Goal: Task Accomplishment & Management: Manage account settings

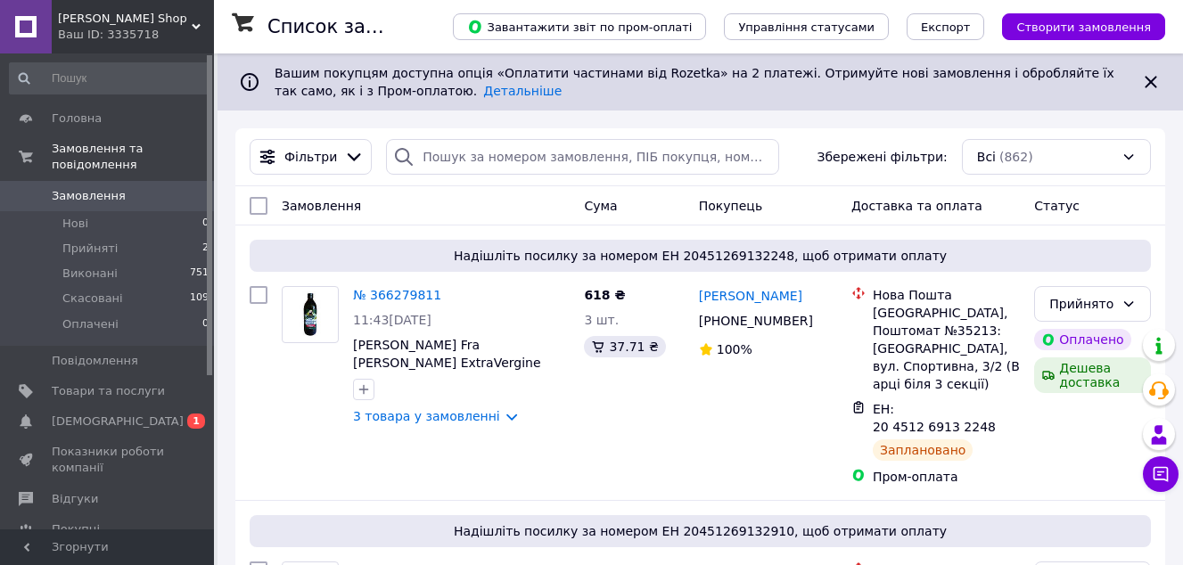
click at [390, 291] on link "№ 366279811" at bounding box center [397, 295] width 88 height 14
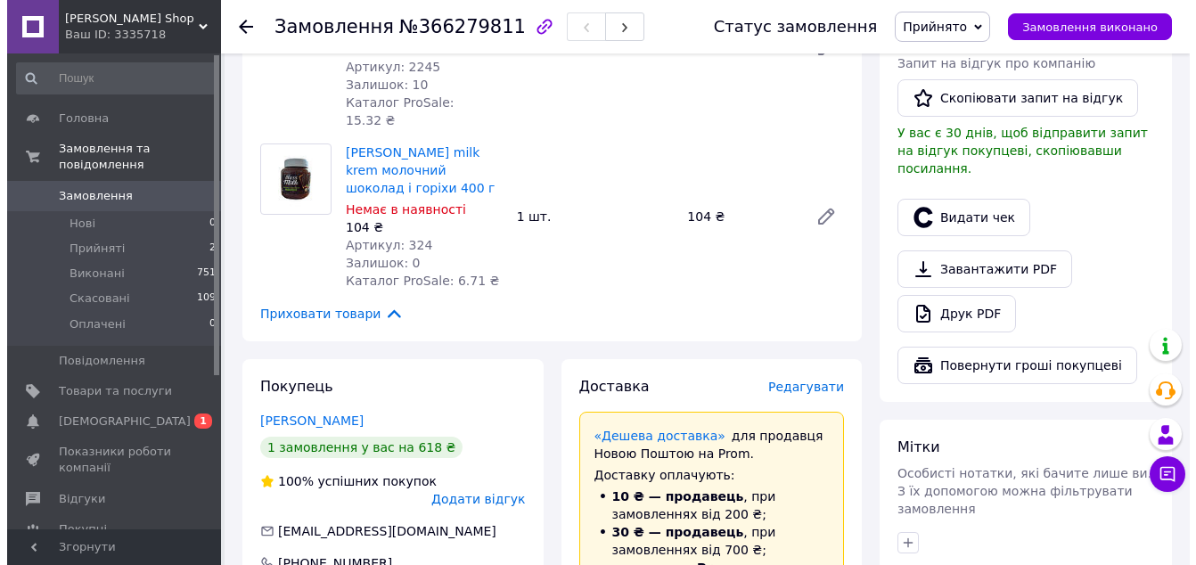
scroll to position [504, 0]
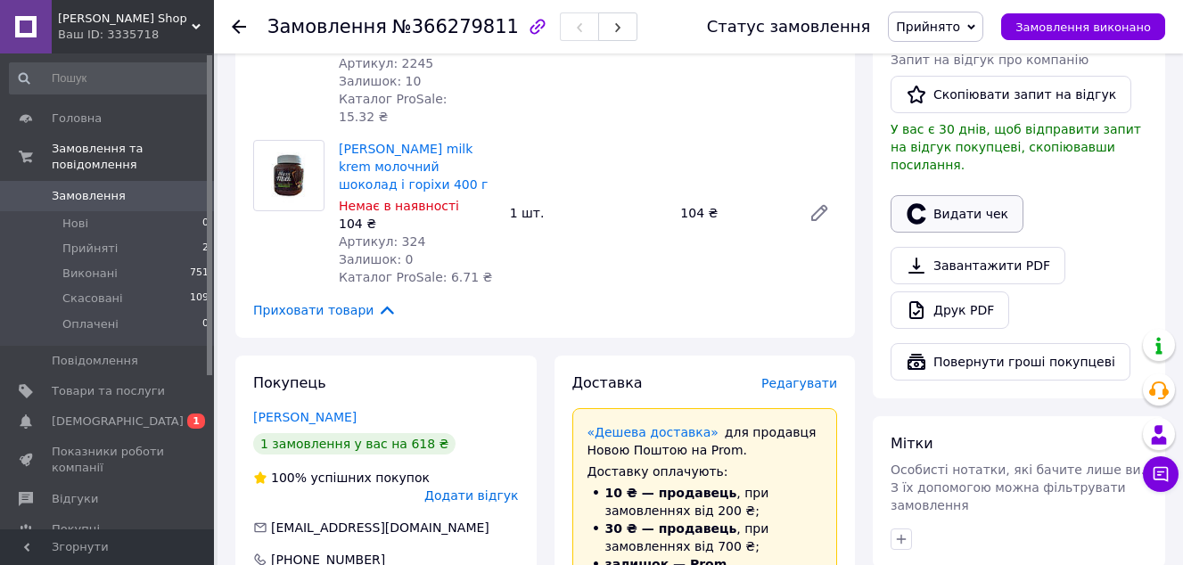
click at [956, 195] on button "Видати чек" at bounding box center [956, 213] width 133 height 37
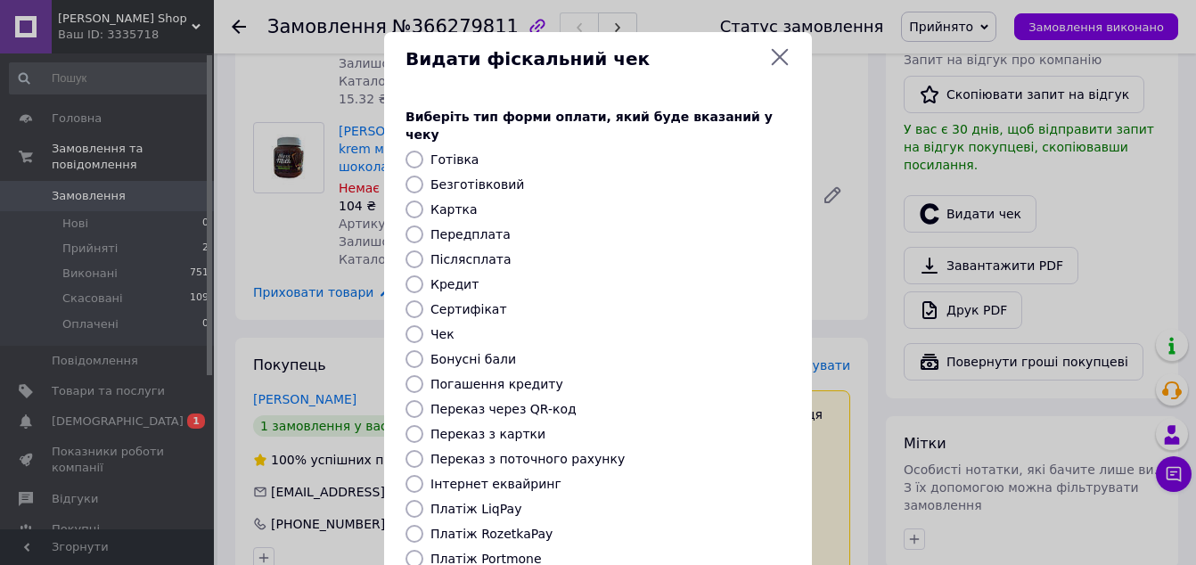
click at [514, 527] on label "Платіж RozetkaPay" at bounding box center [492, 534] width 122 height 14
click at [423, 525] on input "Платіж RozetkaPay" at bounding box center [415, 534] width 18 height 18
radio input "true"
click at [610, 525] on div "Платіж RozetkaPay" at bounding box center [610, 534] width 367 height 18
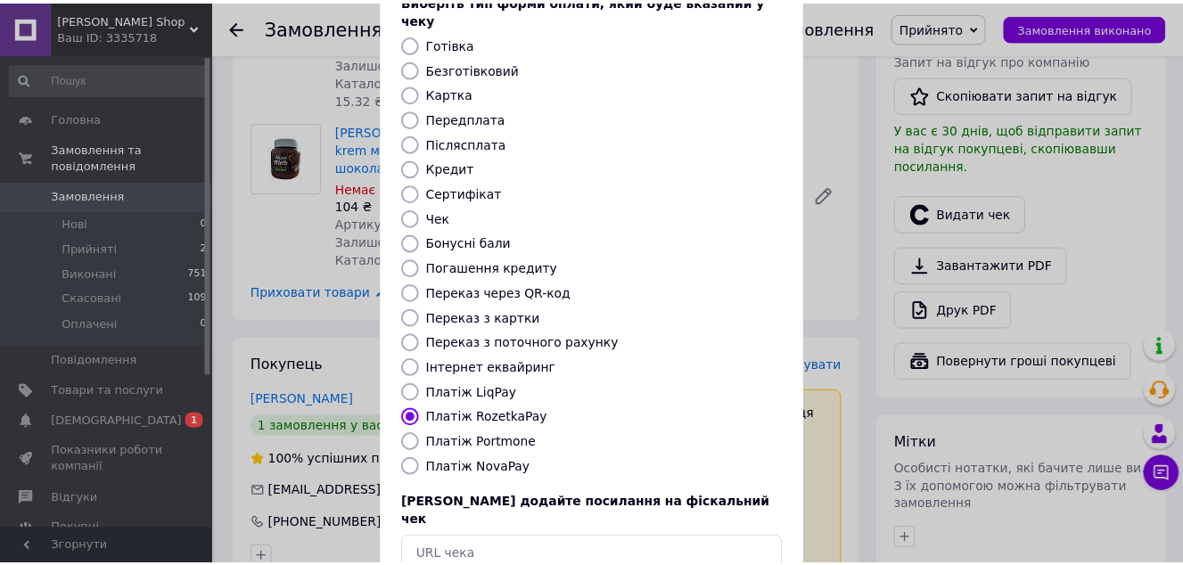
scroll to position [201, 0]
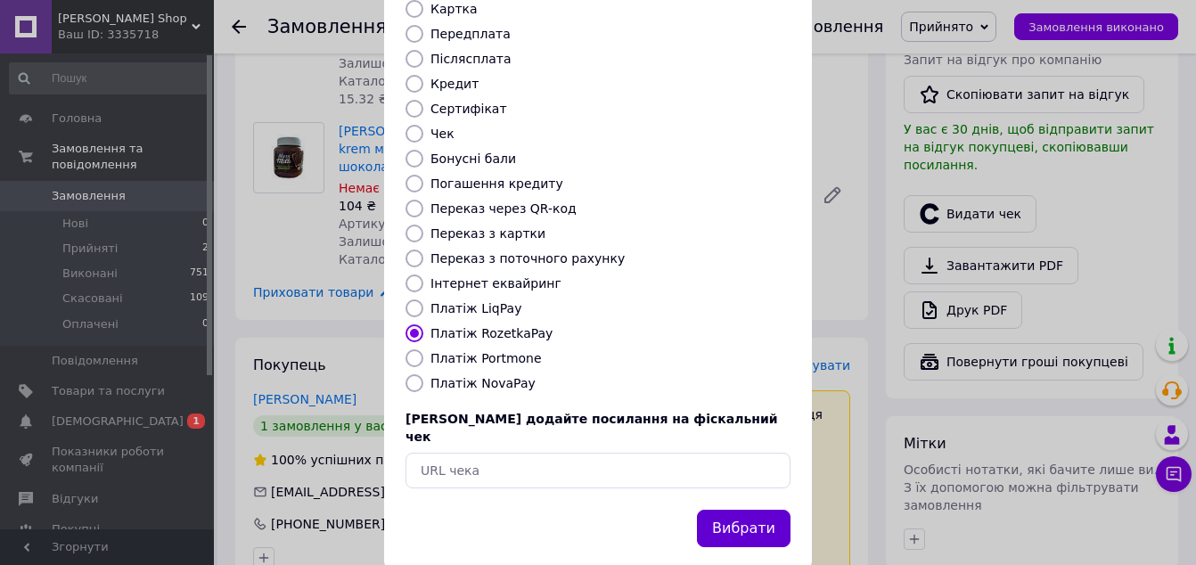
click at [751, 510] on button "Вибрати" at bounding box center [744, 529] width 94 height 38
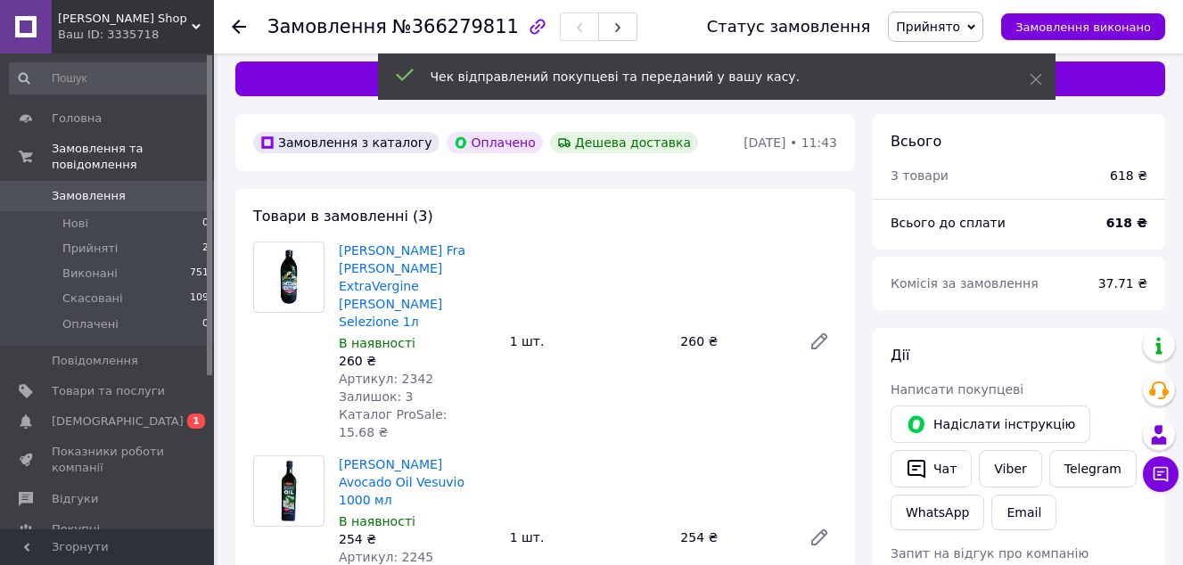
scroll to position [0, 0]
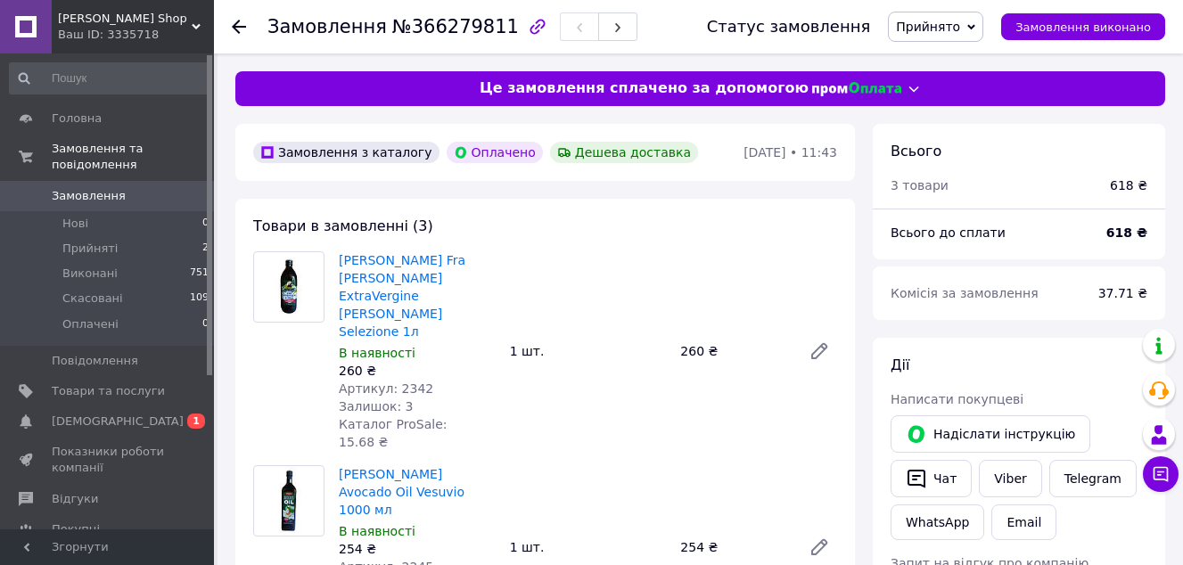
click at [960, 22] on span "Прийнято" at bounding box center [928, 27] width 64 height 14
click at [948, 65] on li "Виконано" at bounding box center [936, 62] width 94 height 27
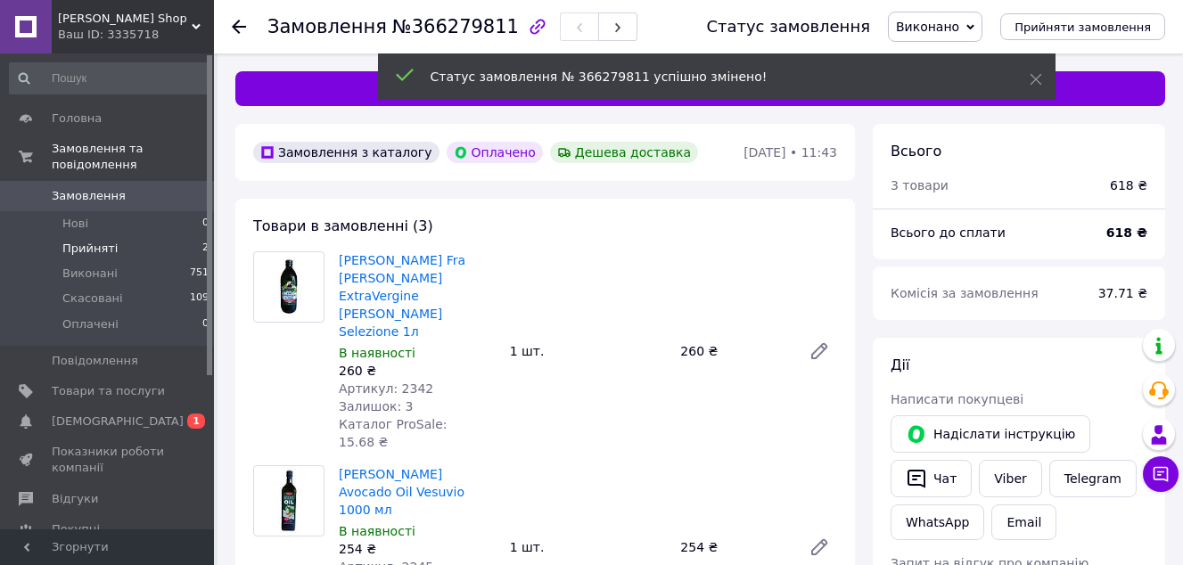
click at [103, 241] on span "Прийняті" at bounding box center [89, 249] width 55 height 16
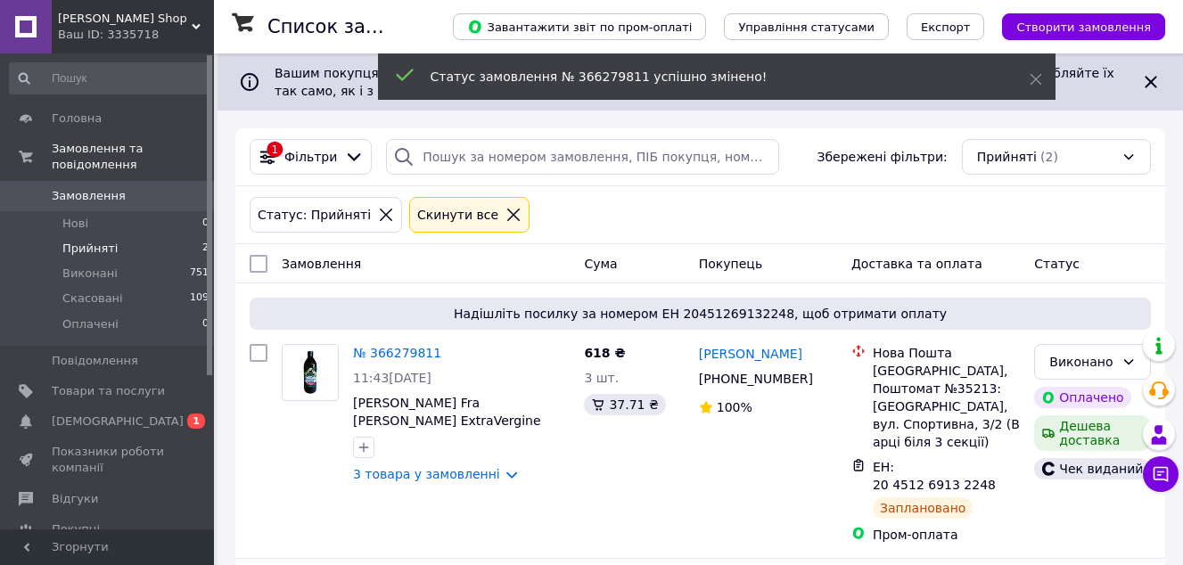
click at [717, 203] on div "Статус: Прийняті Cкинути все" at bounding box center [700, 214] width 908 height 43
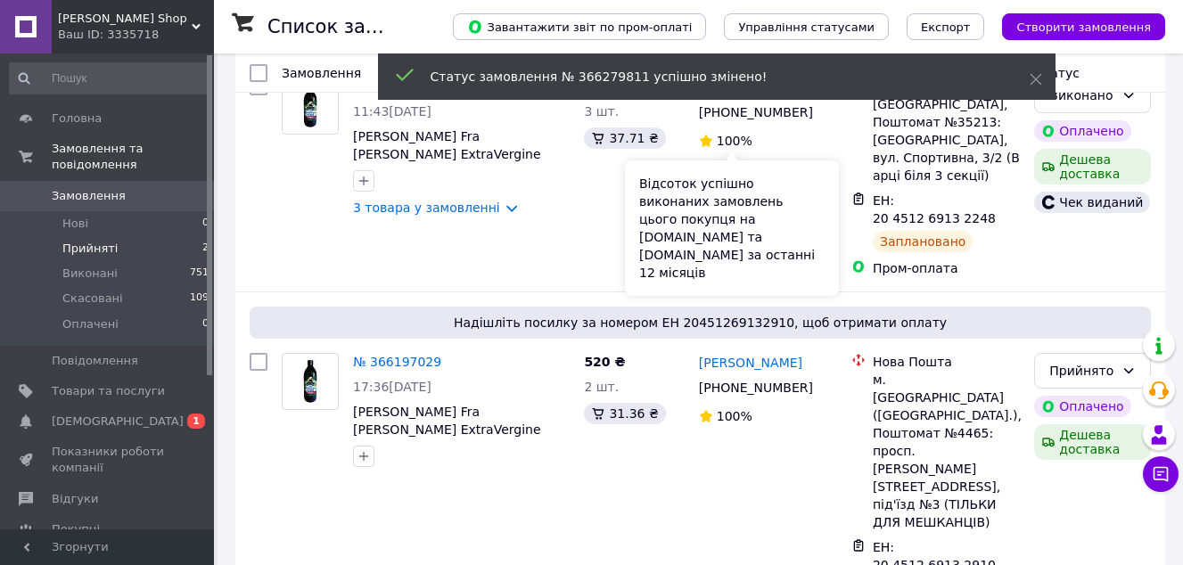
scroll to position [269, 0]
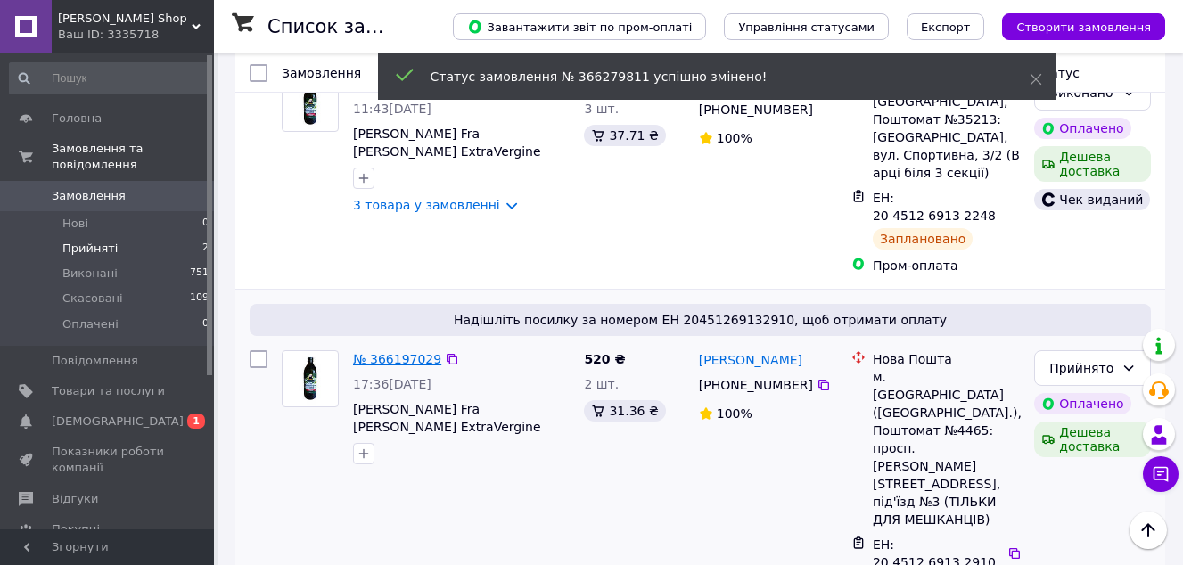
click at [395, 352] on link "№ 366197029" at bounding box center [397, 359] width 88 height 14
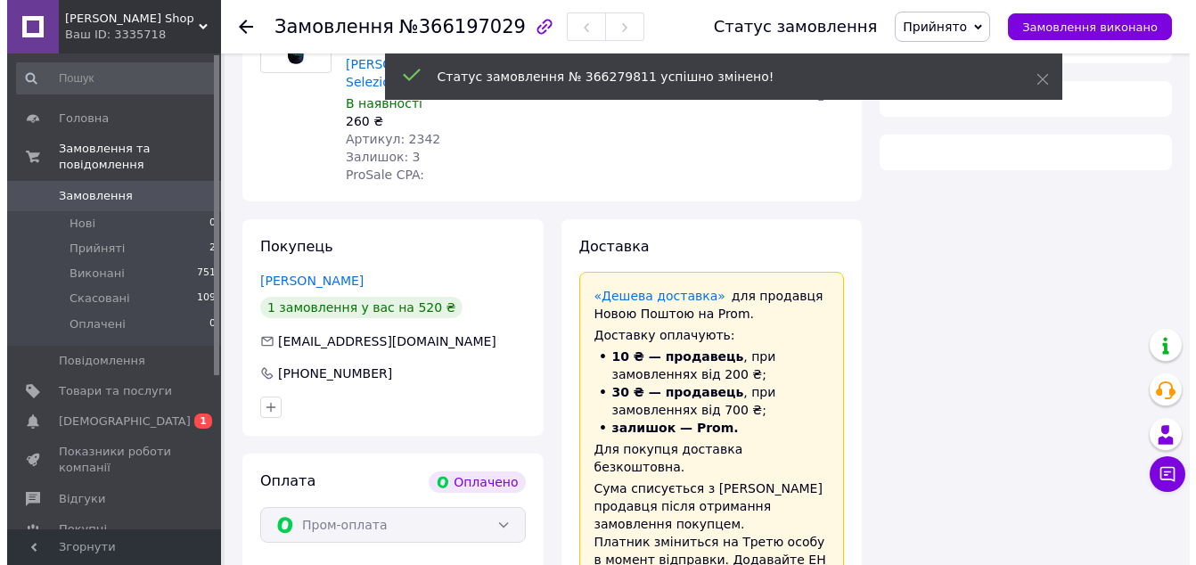
scroll to position [269, 0]
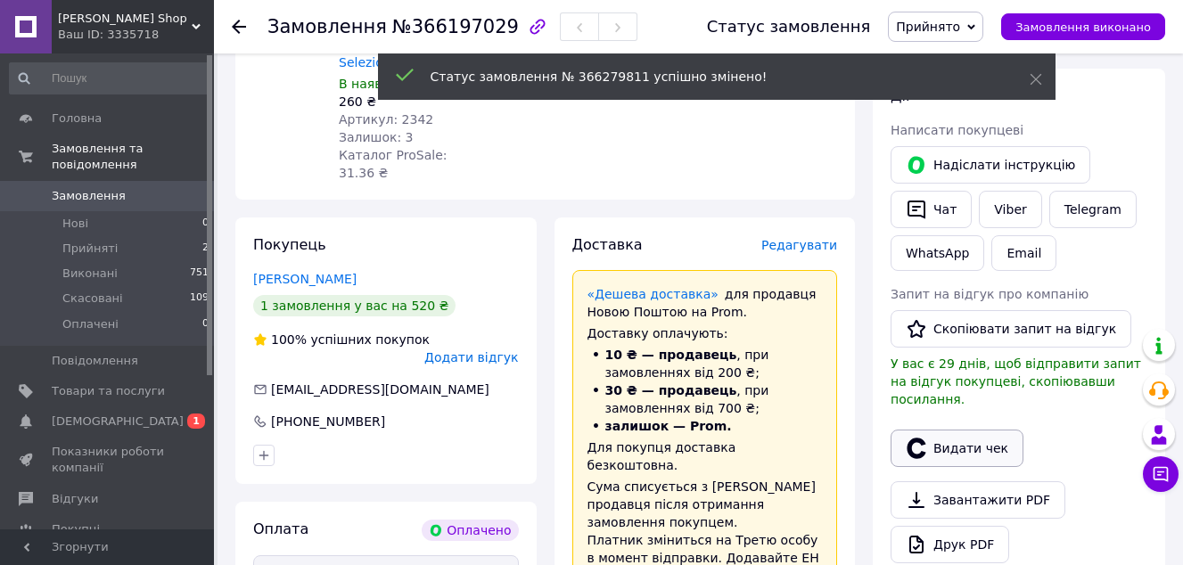
click at [994, 435] on button "Видати чек" at bounding box center [956, 448] width 133 height 37
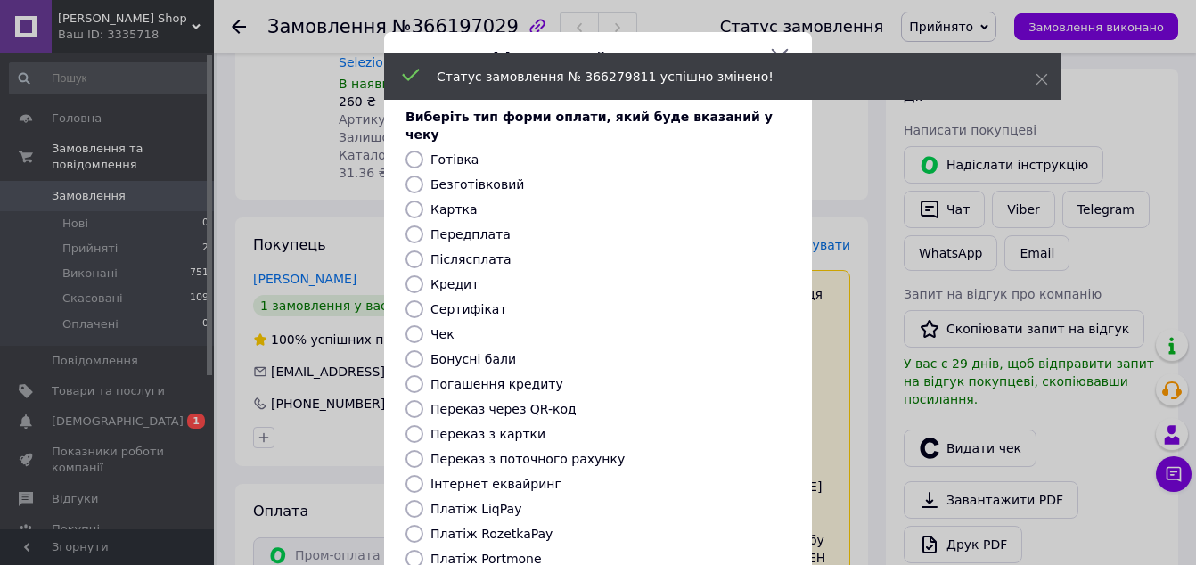
click at [518, 527] on label "Платіж RozetkaPay" at bounding box center [492, 534] width 122 height 14
click at [423, 525] on input "Платіж RozetkaPay" at bounding box center [415, 534] width 18 height 18
radio input "true"
click at [634, 505] on div "Виберіть тип форми оплати, який буде вказаний у чеку Готівка Безготівковий Карт…" at bounding box center [598, 398] width 428 height 624
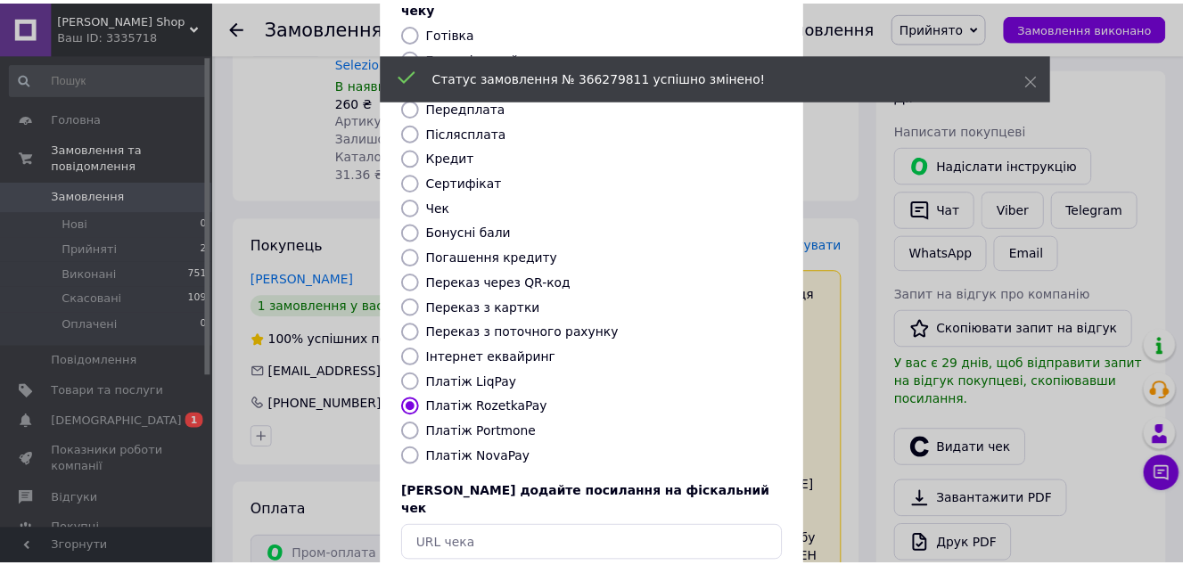
scroll to position [201, 0]
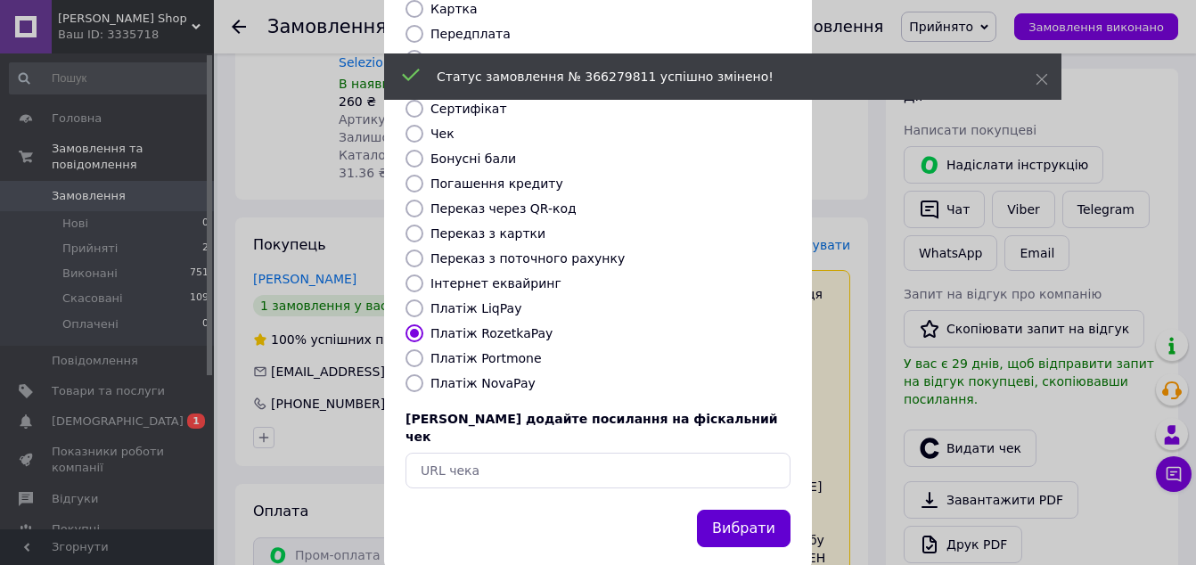
click at [733, 510] on button "Вибрати" at bounding box center [744, 529] width 94 height 38
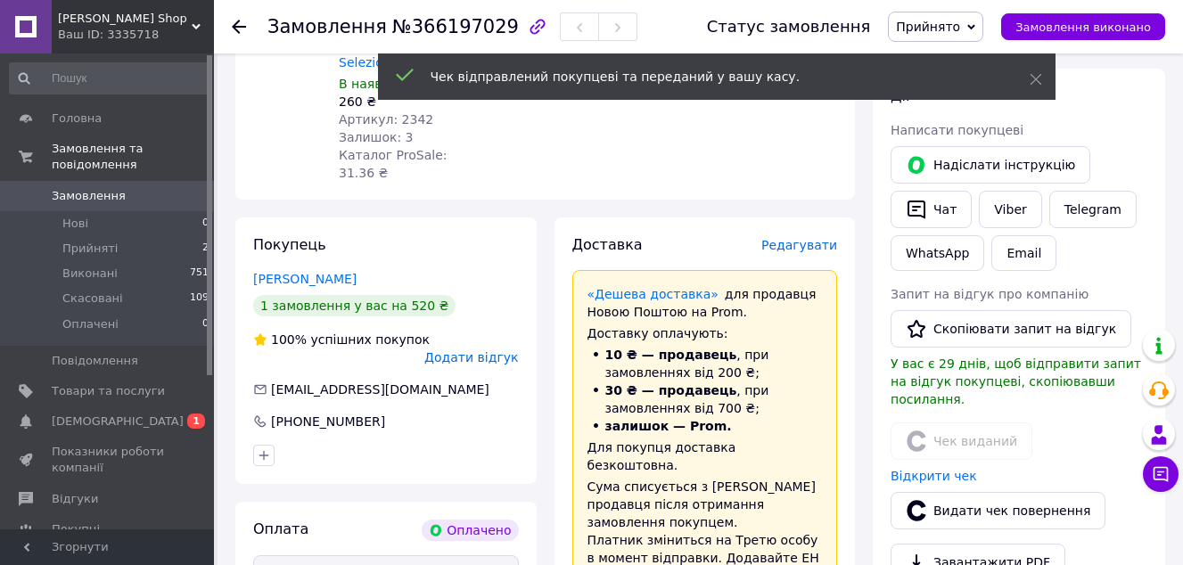
click at [959, 24] on span "Прийнято" at bounding box center [928, 27] width 64 height 14
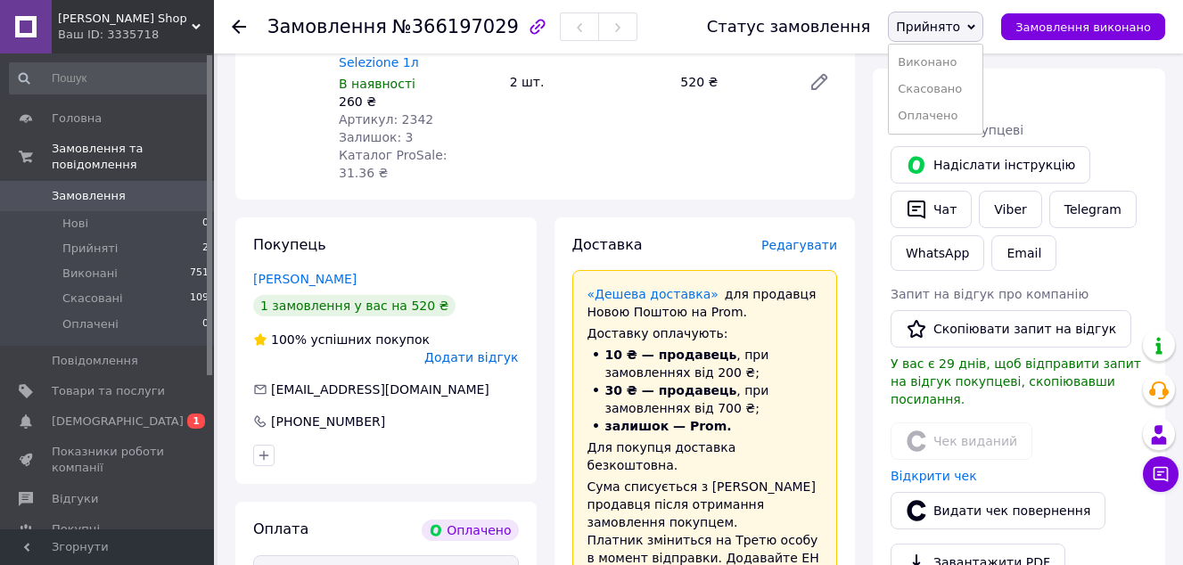
click at [944, 53] on li "Виконано" at bounding box center [936, 62] width 94 height 27
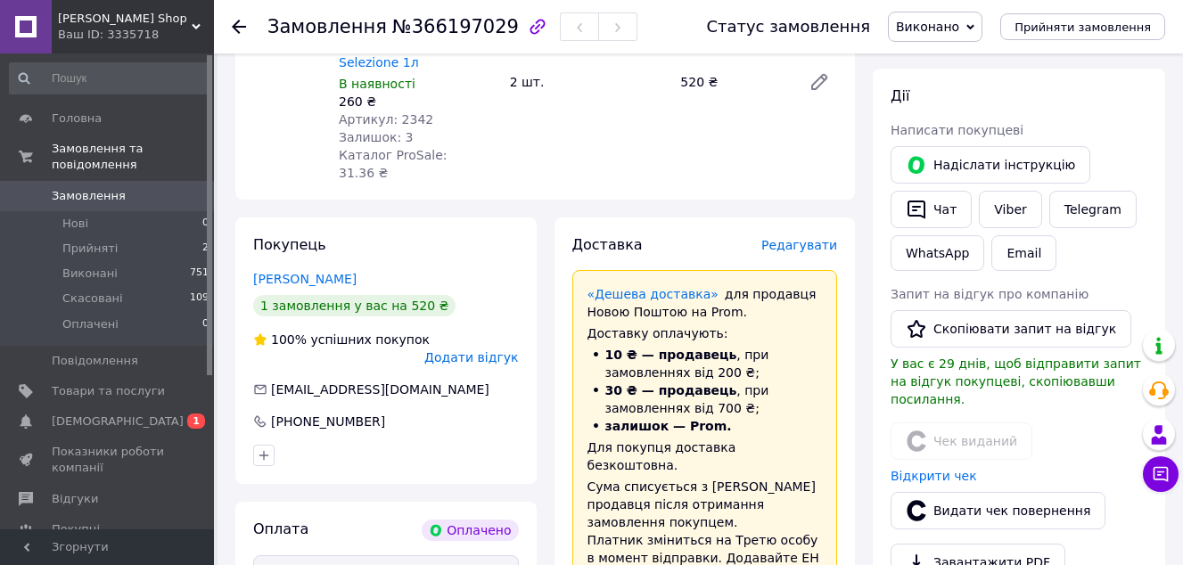
click at [136, 188] on span "Замовлення" at bounding box center [108, 196] width 113 height 16
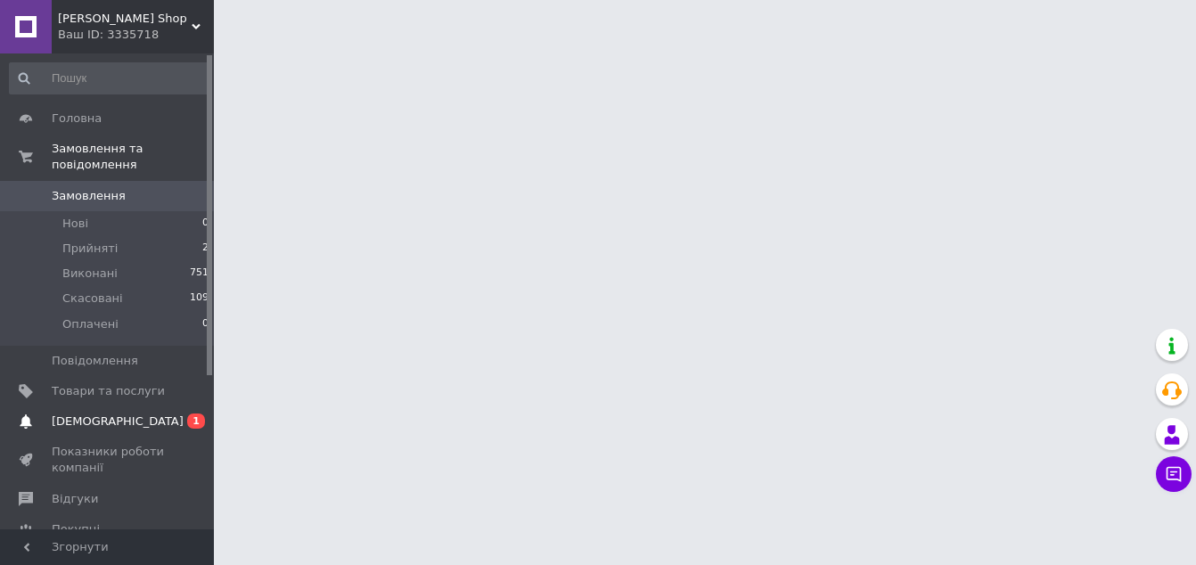
click at [111, 414] on span "[DEMOGRAPHIC_DATA]" at bounding box center [118, 422] width 132 height 16
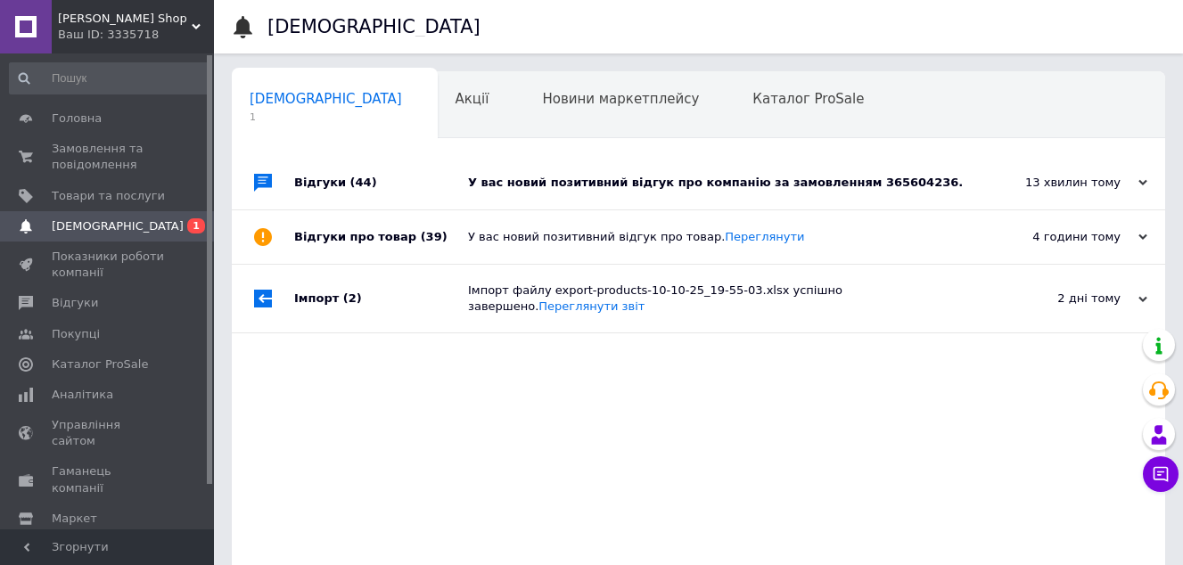
click at [431, 158] on div "Відгуки (44)" at bounding box center [381, 182] width 174 height 53
click at [428, 180] on div "Відгуки (44)" at bounding box center [381, 182] width 174 height 53
click at [433, 184] on div "Відгуки (44)" at bounding box center [381, 182] width 174 height 53
